Goal: Submit feedback/report problem

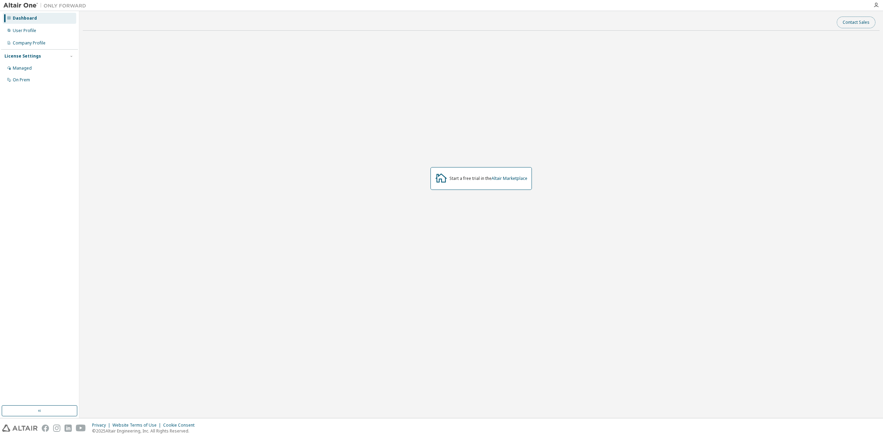
click at [857, 22] on button "Contact Sales" at bounding box center [856, 23] width 39 height 12
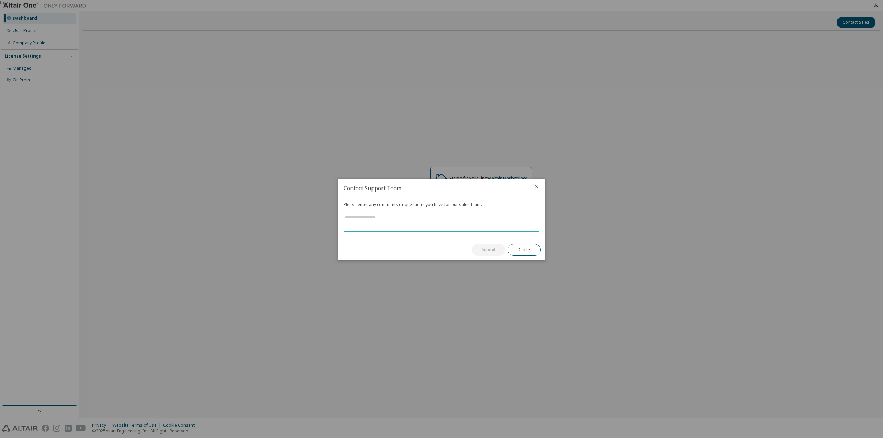
click at [379, 221] on textarea at bounding box center [441, 222] width 195 height 18
click at [392, 218] on textarea at bounding box center [441, 222] width 195 height 18
type textarea "**********"
click at [494, 249] on button "Submit" at bounding box center [488, 250] width 33 height 12
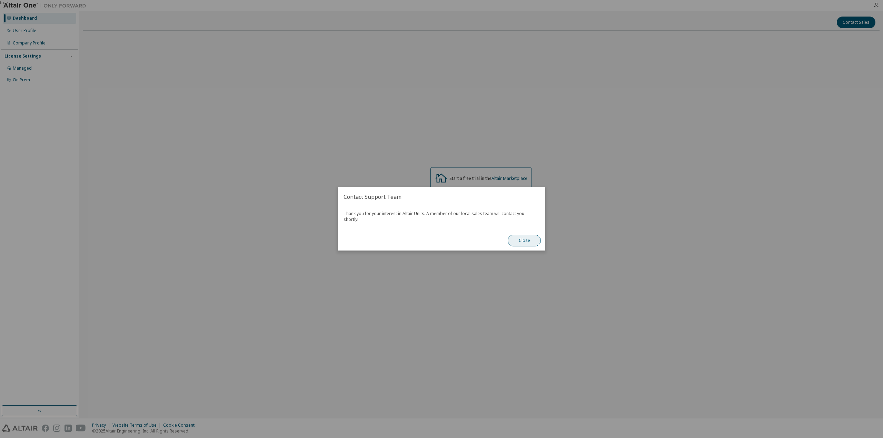
click at [527, 237] on button "Close" at bounding box center [524, 241] width 33 height 12
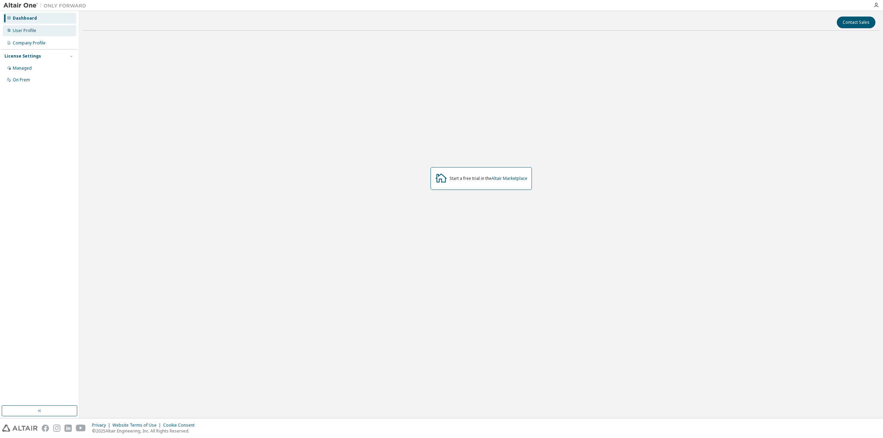
click at [23, 34] on div "User Profile" at bounding box center [39, 30] width 73 height 11
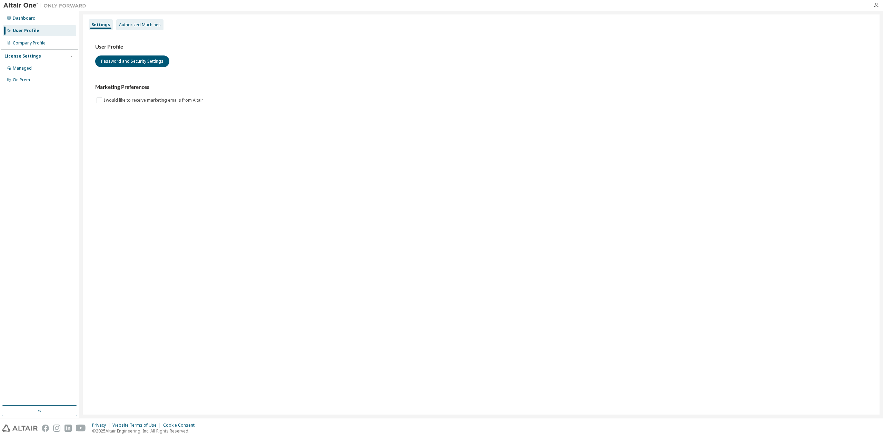
click at [119, 26] on div "Authorized Machines" at bounding box center [140, 25] width 42 height 6
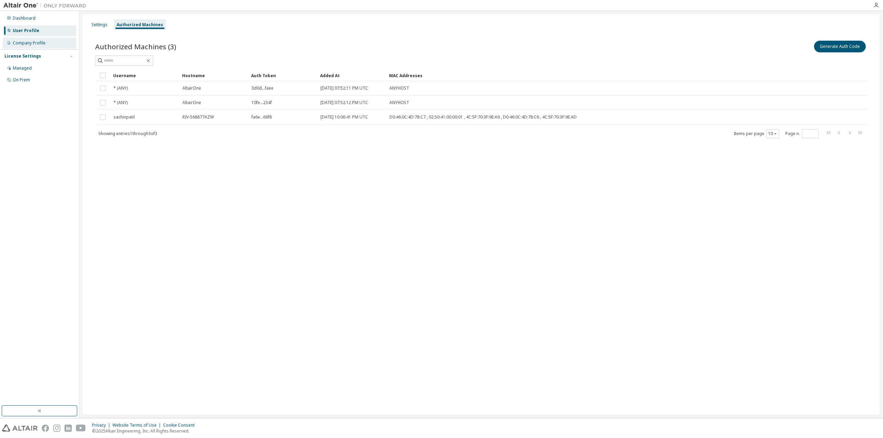
click at [38, 46] on div "Company Profile" at bounding box center [39, 43] width 73 height 11
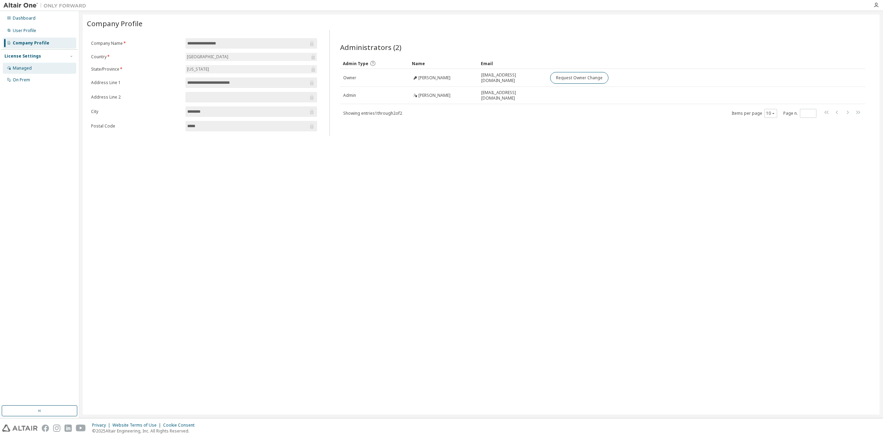
click at [30, 66] on div "Managed" at bounding box center [22, 69] width 19 height 6
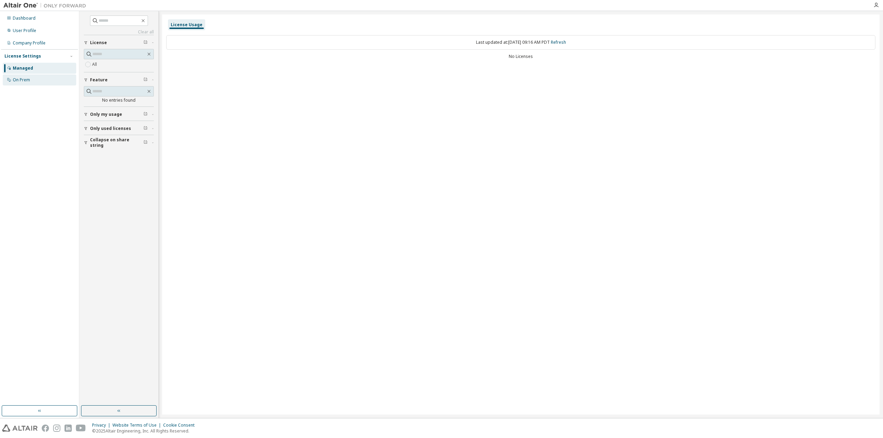
click at [27, 84] on div "On Prem" at bounding box center [39, 79] width 73 height 11
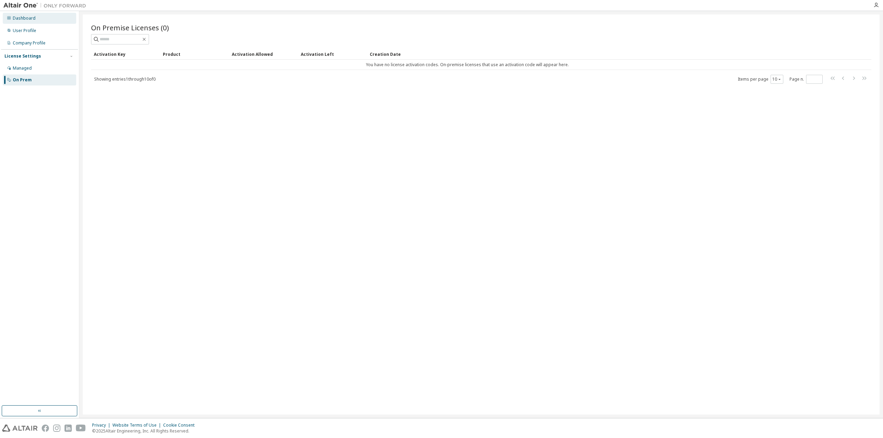
click at [23, 20] on div "Dashboard" at bounding box center [24, 19] width 23 height 6
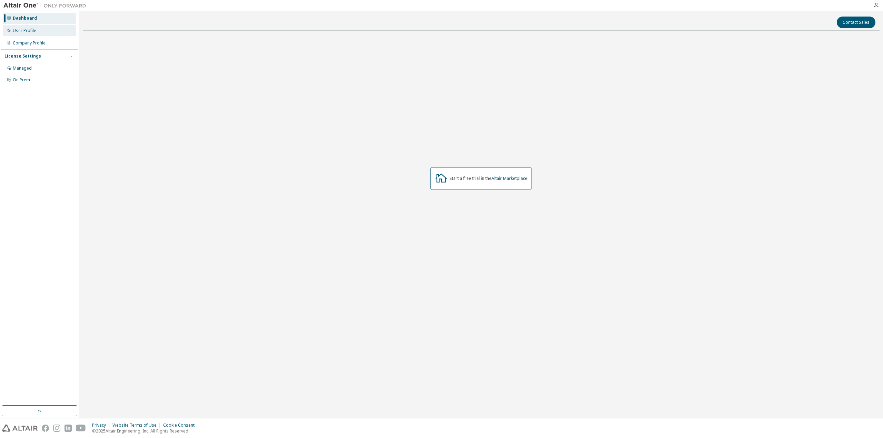
click at [23, 31] on div "User Profile" at bounding box center [24, 31] width 23 height 6
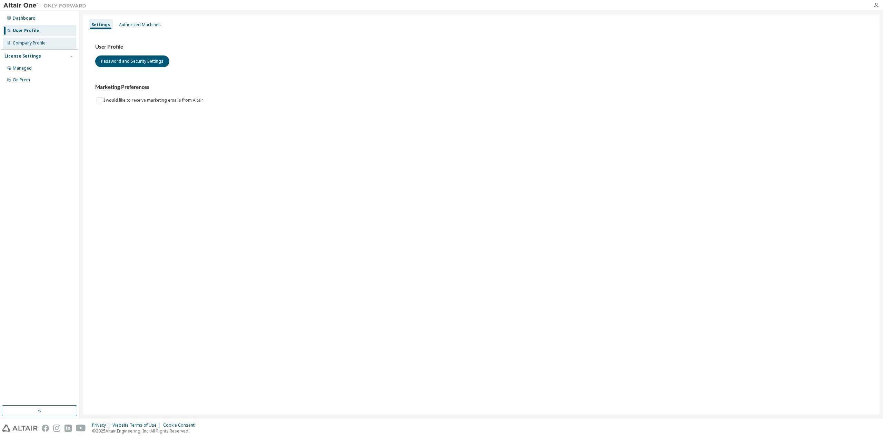
click at [26, 47] on div "Company Profile" at bounding box center [39, 43] width 73 height 11
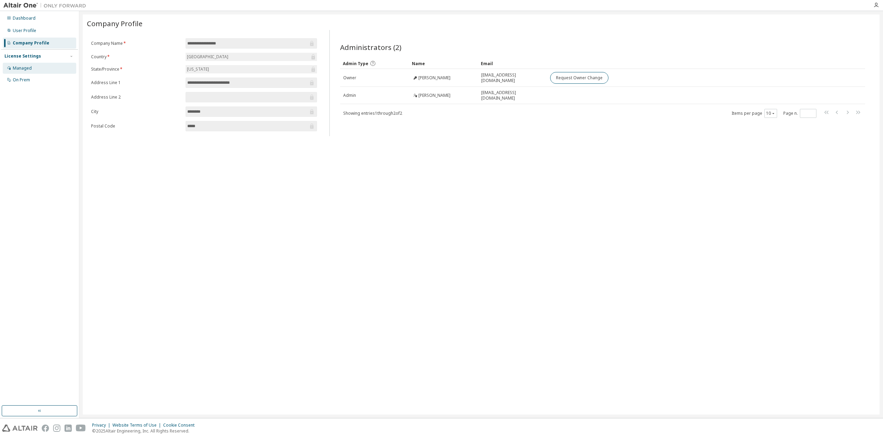
click at [29, 69] on div "Managed" at bounding box center [22, 69] width 19 height 6
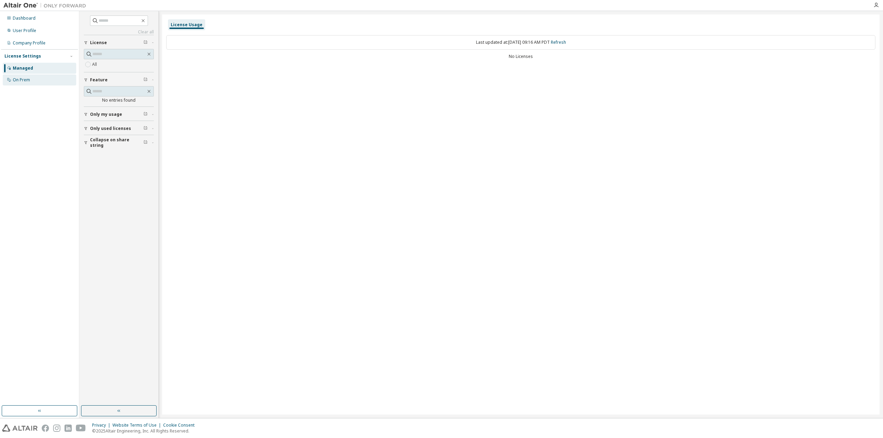
click at [30, 81] on div "On Prem" at bounding box center [21, 80] width 17 height 6
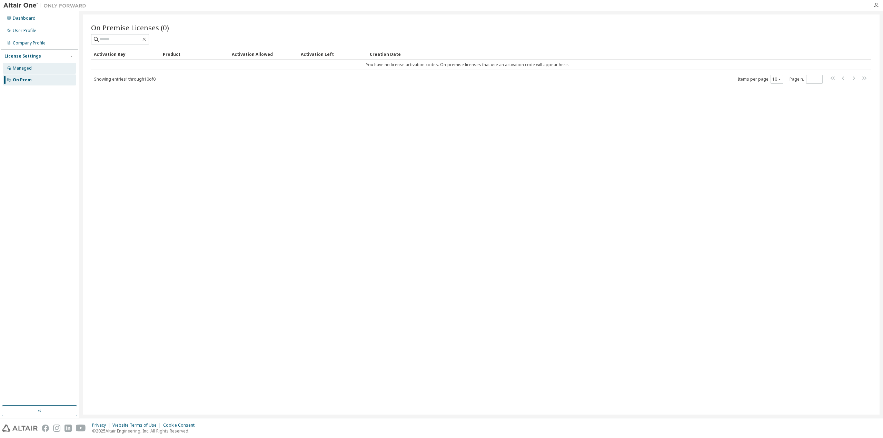
click at [29, 67] on div "Managed" at bounding box center [22, 69] width 19 height 6
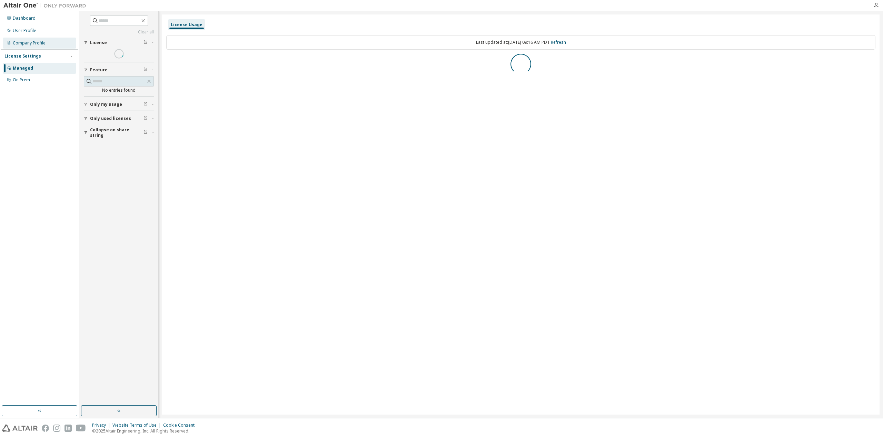
click at [30, 46] on div "Company Profile" at bounding box center [39, 43] width 73 height 11
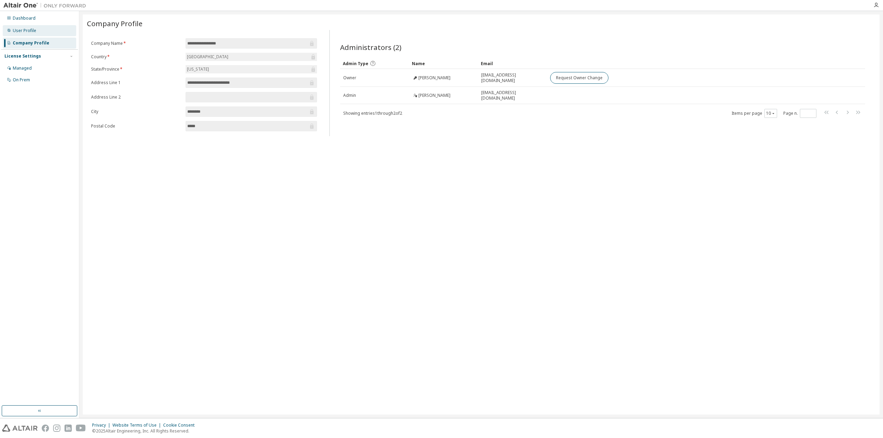
click at [26, 31] on div "User Profile" at bounding box center [24, 31] width 23 height 6
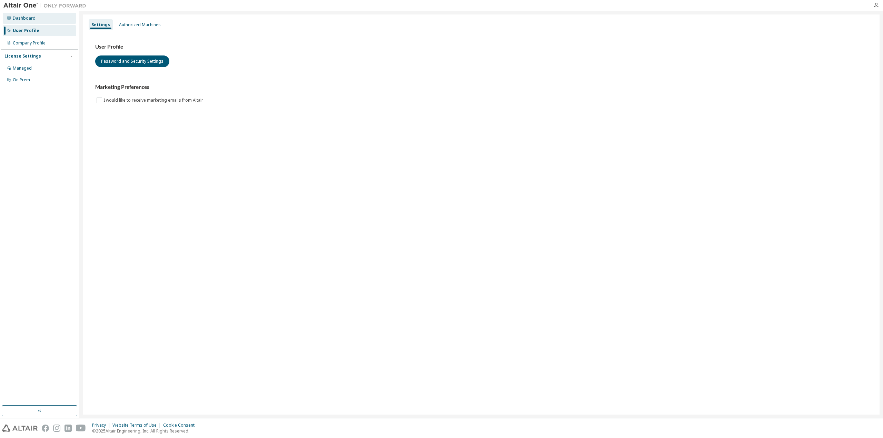
click at [22, 23] on div "Dashboard" at bounding box center [39, 18] width 73 height 11
